Goal: Find specific page/section: Find specific page/section

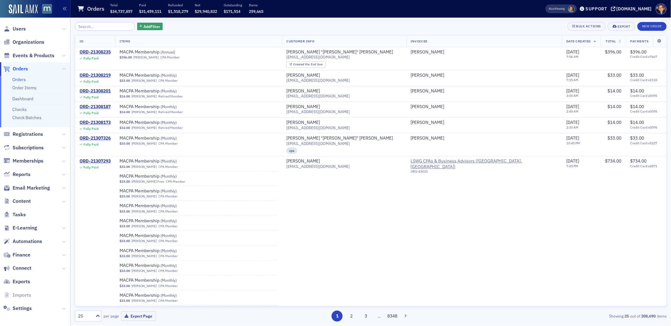
scroll to position [351, 0]
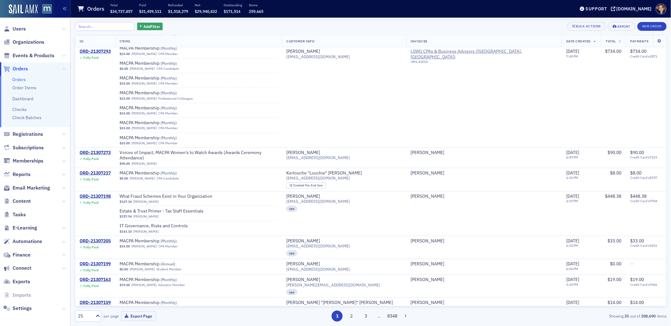
click at [23, 69] on span "Orders" at bounding box center [20, 68] width 15 height 7
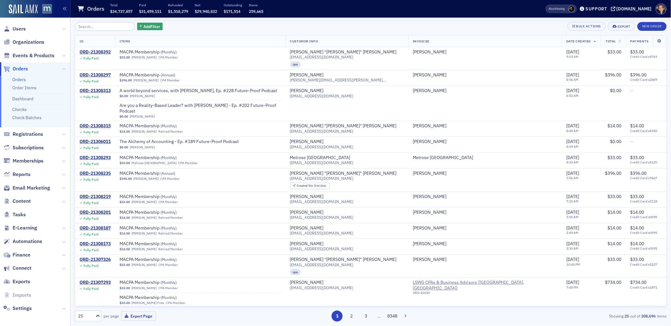
click at [26, 69] on span "Orders" at bounding box center [20, 68] width 15 height 7
click at [15, 67] on span "Orders" at bounding box center [20, 68] width 15 height 7
click at [114, 26] on input "search" at bounding box center [105, 26] width 60 height 9
click at [15, 26] on span "Users" at bounding box center [19, 28] width 13 height 7
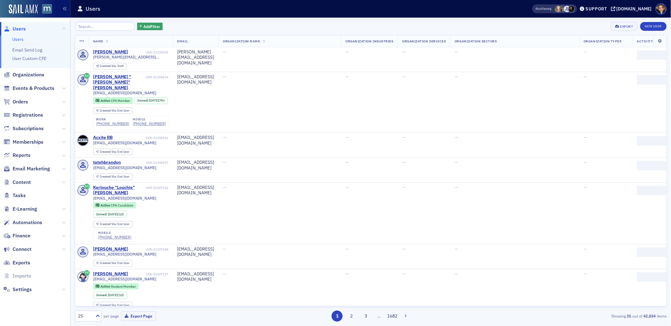
click at [92, 25] on input "search" at bounding box center [105, 26] width 60 height 9
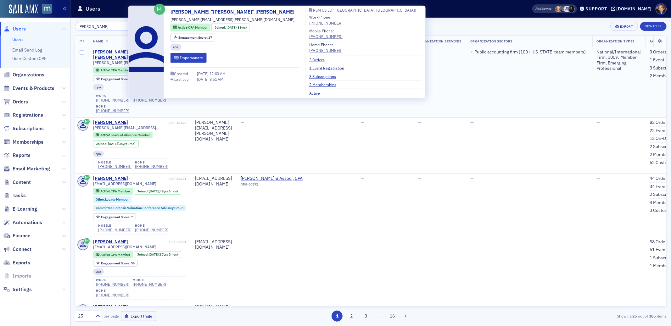
type input "[PERSON_NAME]"
click at [118, 50] on div "[PERSON_NAME] "[PERSON_NAME]" [PERSON_NAME]" at bounding box center [130, 54] width 75 height 11
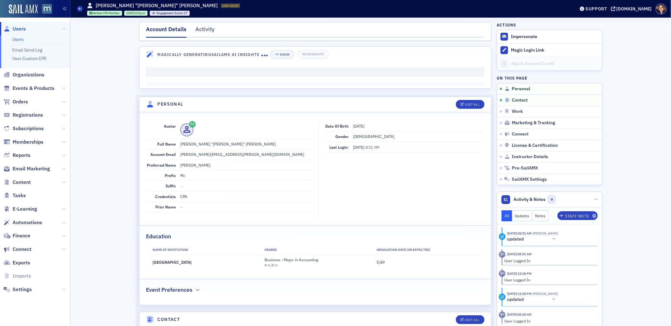
click at [199, 25] on div "Account Details Activity" at bounding box center [315, 31] width 352 height 19
click at [200, 32] on div "Activity" at bounding box center [204, 31] width 19 height 12
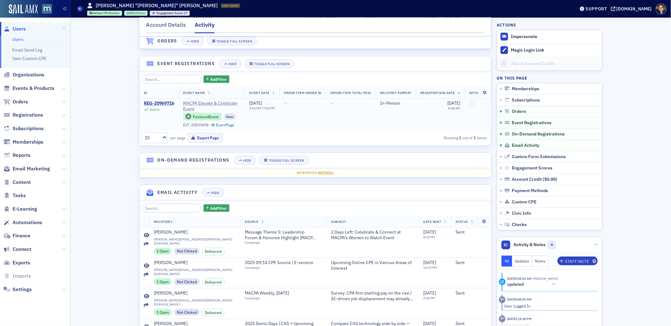
scroll to position [311, 0]
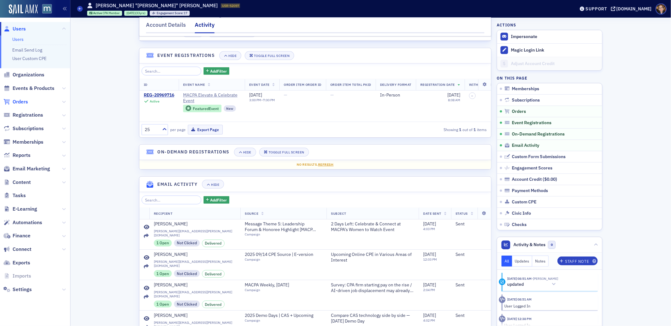
click at [23, 101] on span "Orders" at bounding box center [20, 101] width 15 height 7
